Goal: Information Seeking & Learning: Learn about a topic

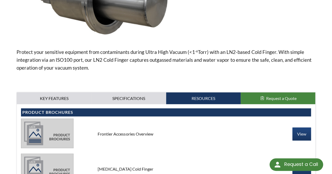
scroll to position [147, 0]
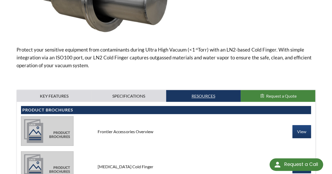
click at [187, 92] on link "Resources" at bounding box center [203, 96] width 74 height 12
click at [144, 90] on link "Specifications" at bounding box center [128, 96] width 74 height 12
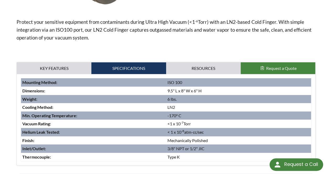
scroll to position [193, 0]
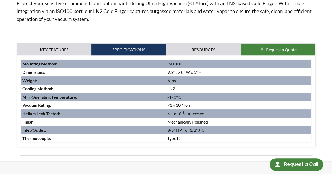
click at [189, 44] on link "Resources" at bounding box center [203, 50] width 74 height 12
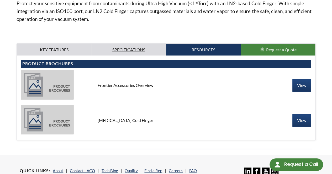
click at [140, 44] on link "Specifications" at bounding box center [128, 50] width 74 height 12
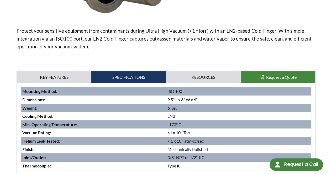
scroll to position [0, 0]
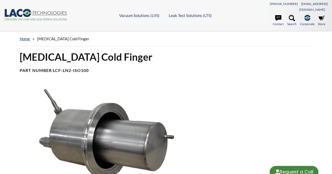
select select "Language Translate Widget"
